Goal: Use online tool/utility

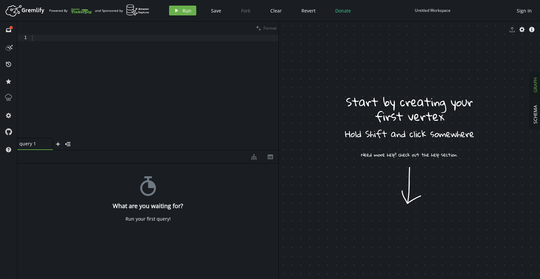
drag, startPoint x: 408, startPoint y: 212, endPoint x: 401, endPoint y: 201, distance: 13.4
drag, startPoint x: 402, startPoint y: 213, endPoint x: 407, endPoint y: 195, distance: 18.5
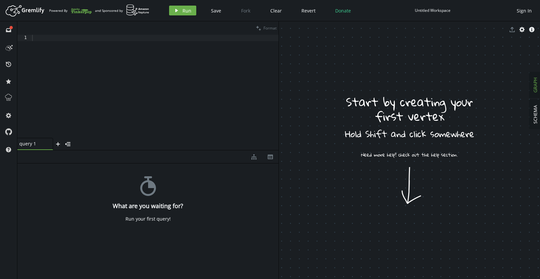
drag, startPoint x: 331, startPoint y: 194, endPoint x: 339, endPoint y: 204, distance: 13.6
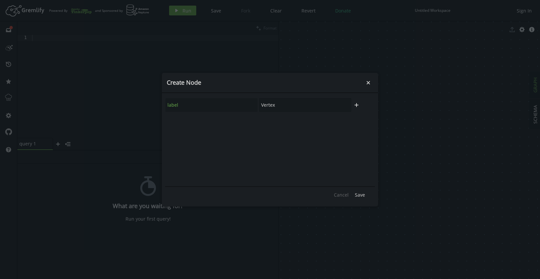
click at [336, 189] on body "Artboard Created with Sketch. Powered By and Sponsored by play Run Save Fork Cl…" at bounding box center [270, 139] width 540 height 279
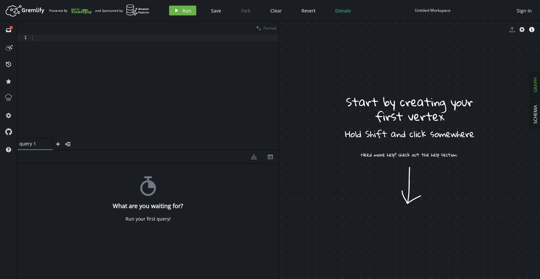
drag, startPoint x: 336, startPoint y: 190, endPoint x: 345, endPoint y: 190, distance: 9.2
